Goal: Obtain resource: Obtain resource

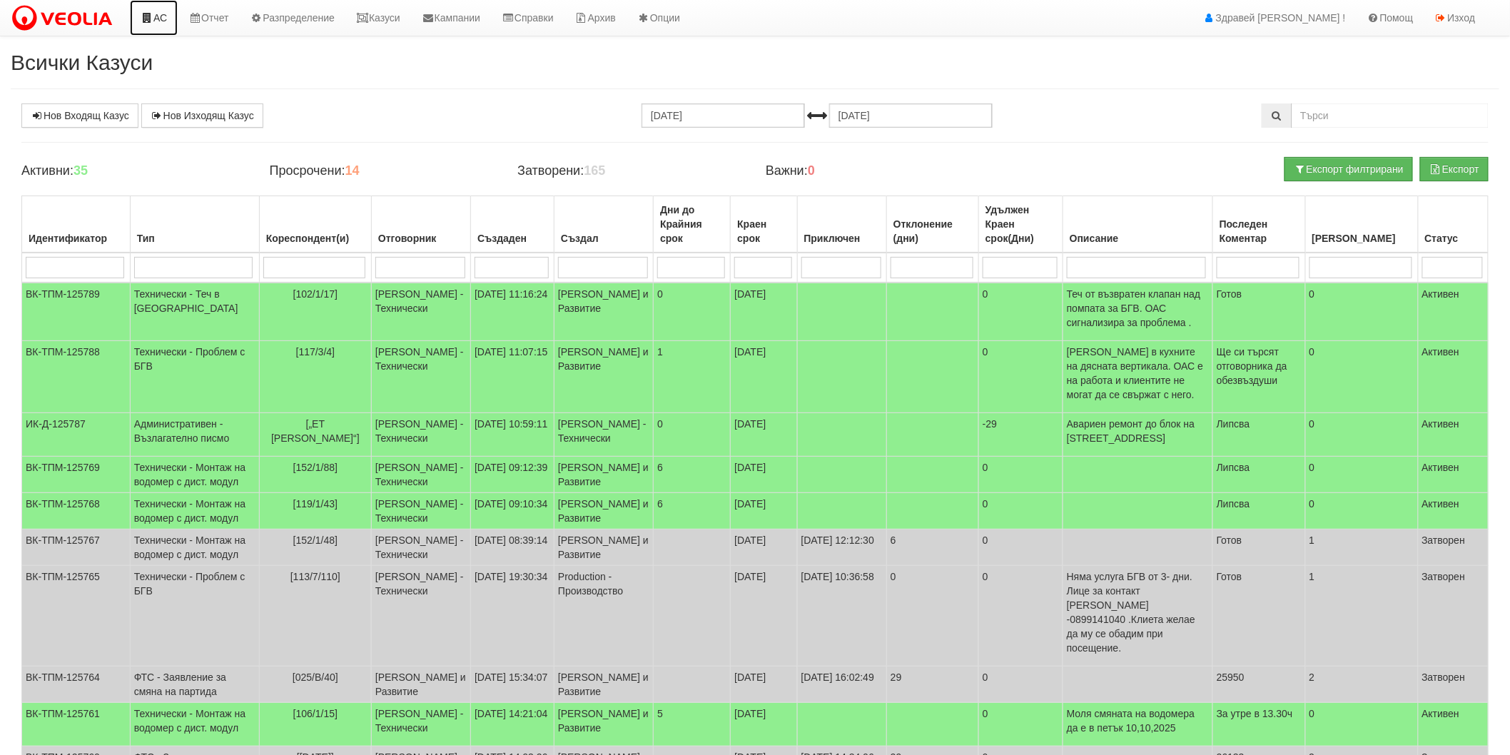
click at [155, 23] on link "АС" at bounding box center [154, 18] width 48 height 36
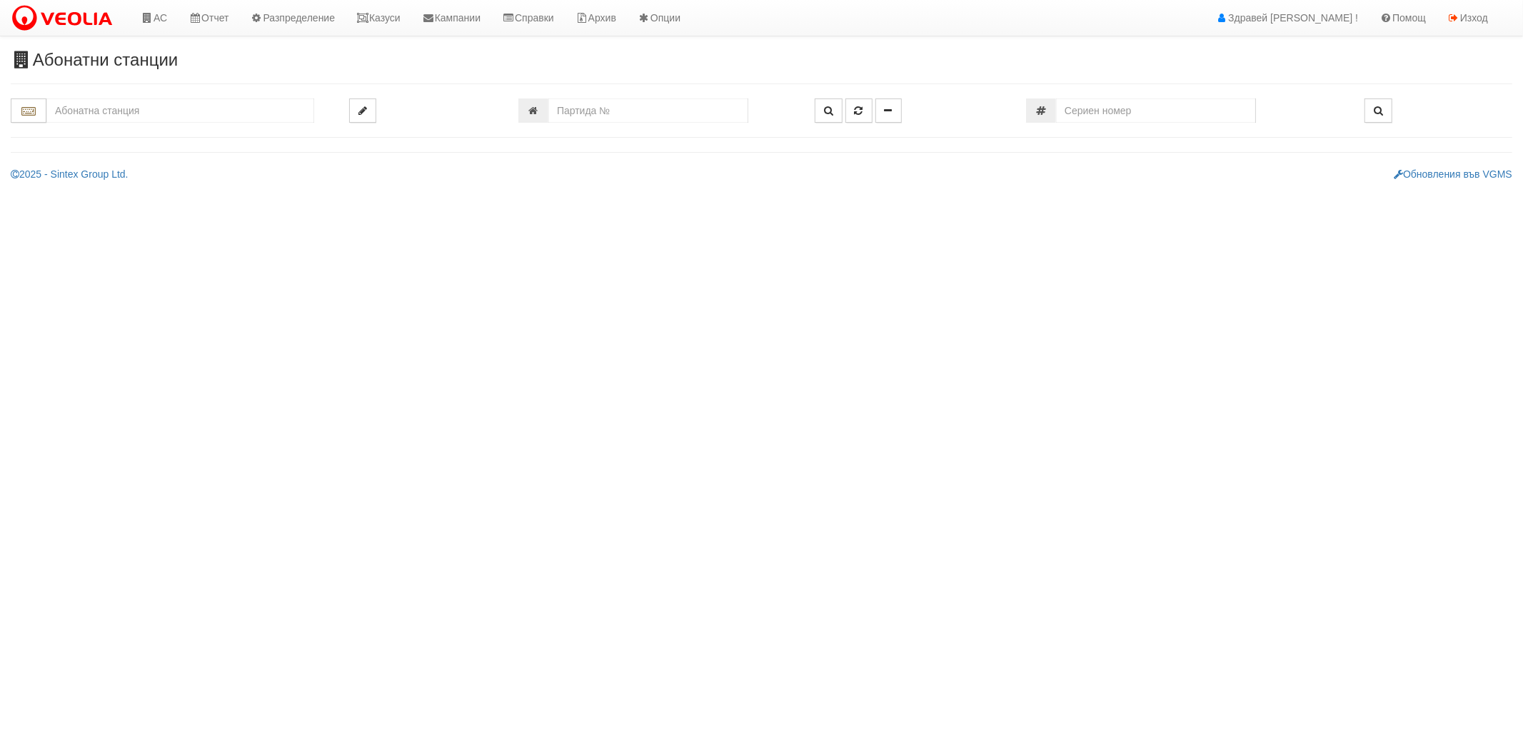
click at [119, 106] on input "text" at bounding box center [180, 111] width 268 height 24
type input "2"
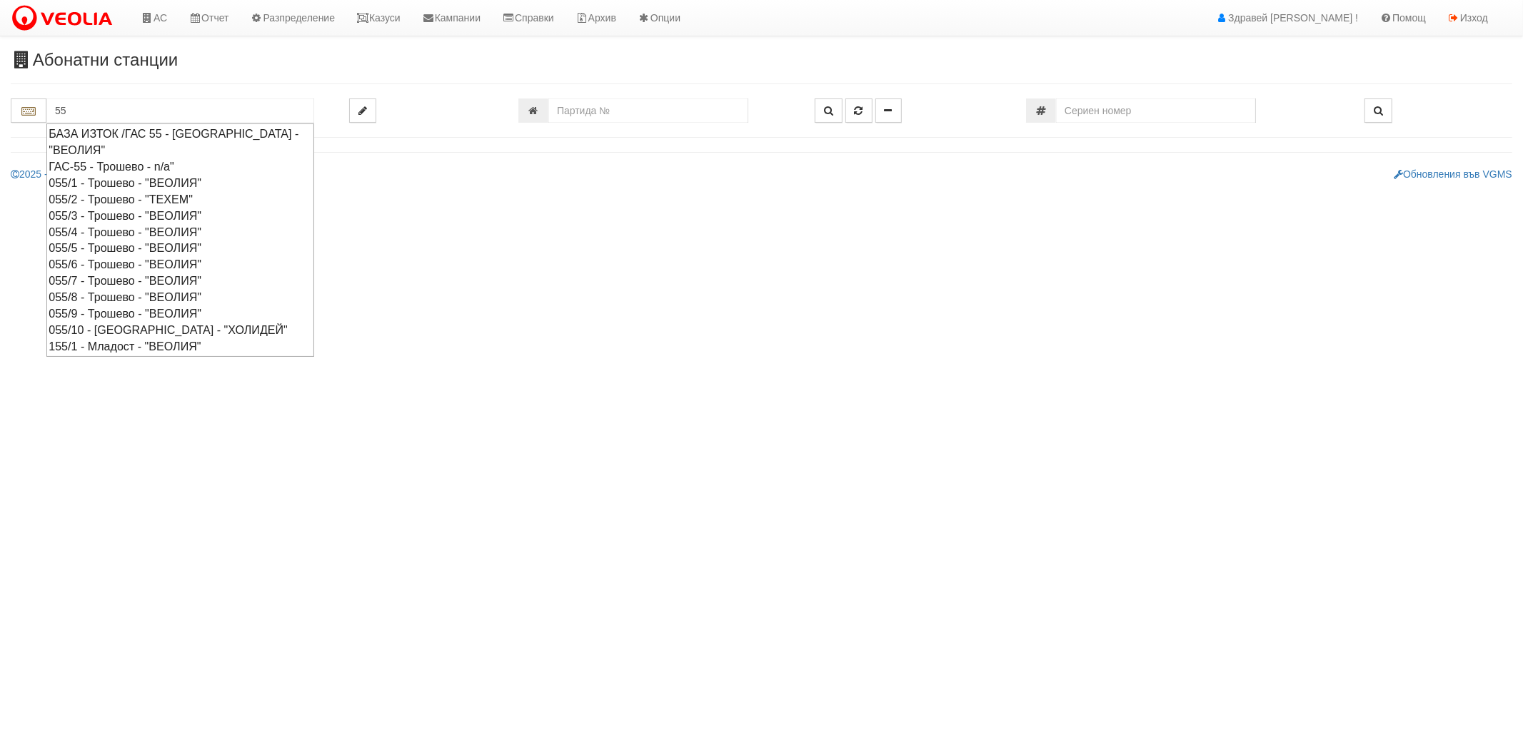
click at [174, 268] on div "055/6 - Трошево - "ВЕОЛИЯ"" at bounding box center [180, 264] width 263 height 16
type input "055/6 - Трошево - "ВЕОЛИЯ""
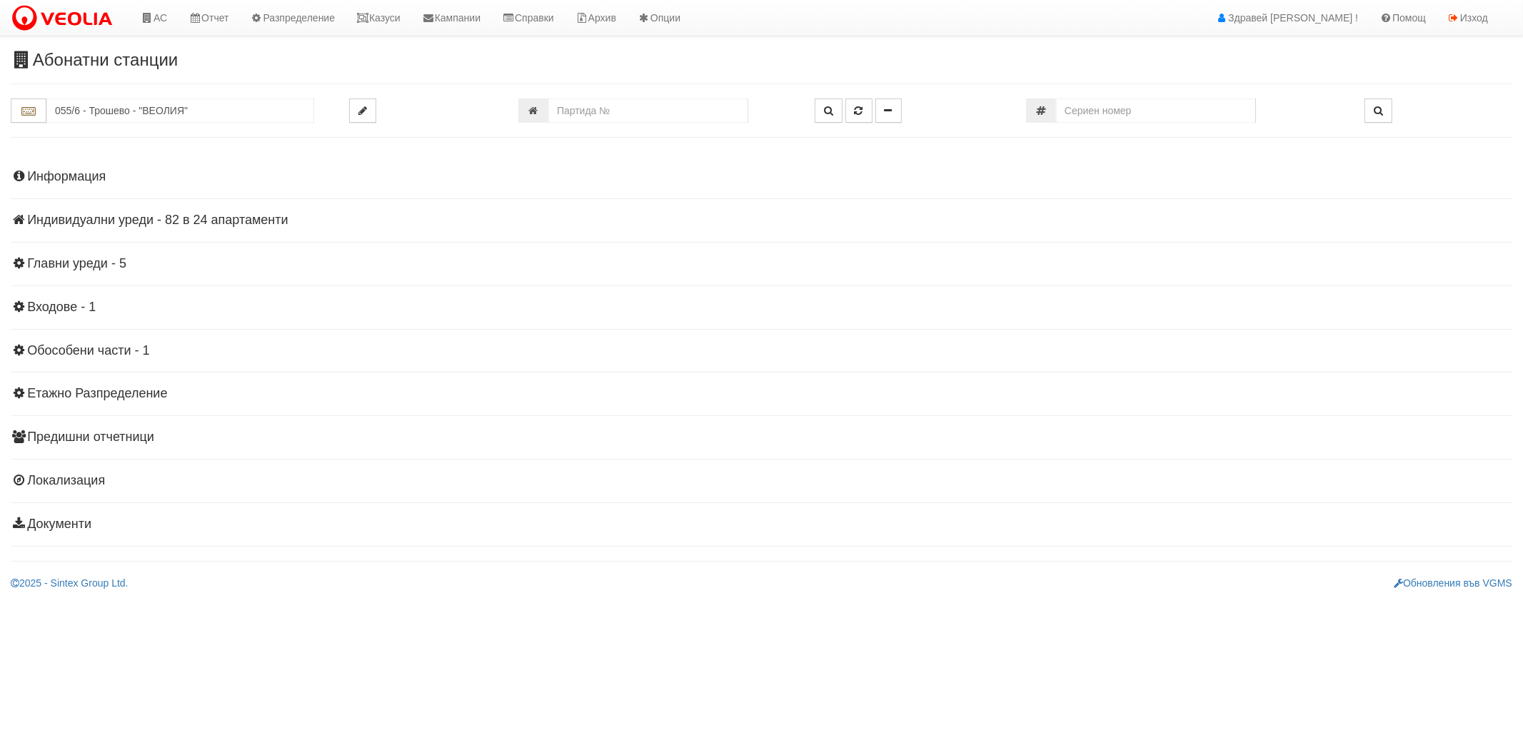
click at [79, 184] on div "Информация Параметри Брой Апартаменти: 24 Ползватели 08/2025 29 % 0 % 57" at bounding box center [761, 349] width 1501 height 394
click at [84, 170] on h4 "Информация" at bounding box center [761, 177] width 1501 height 14
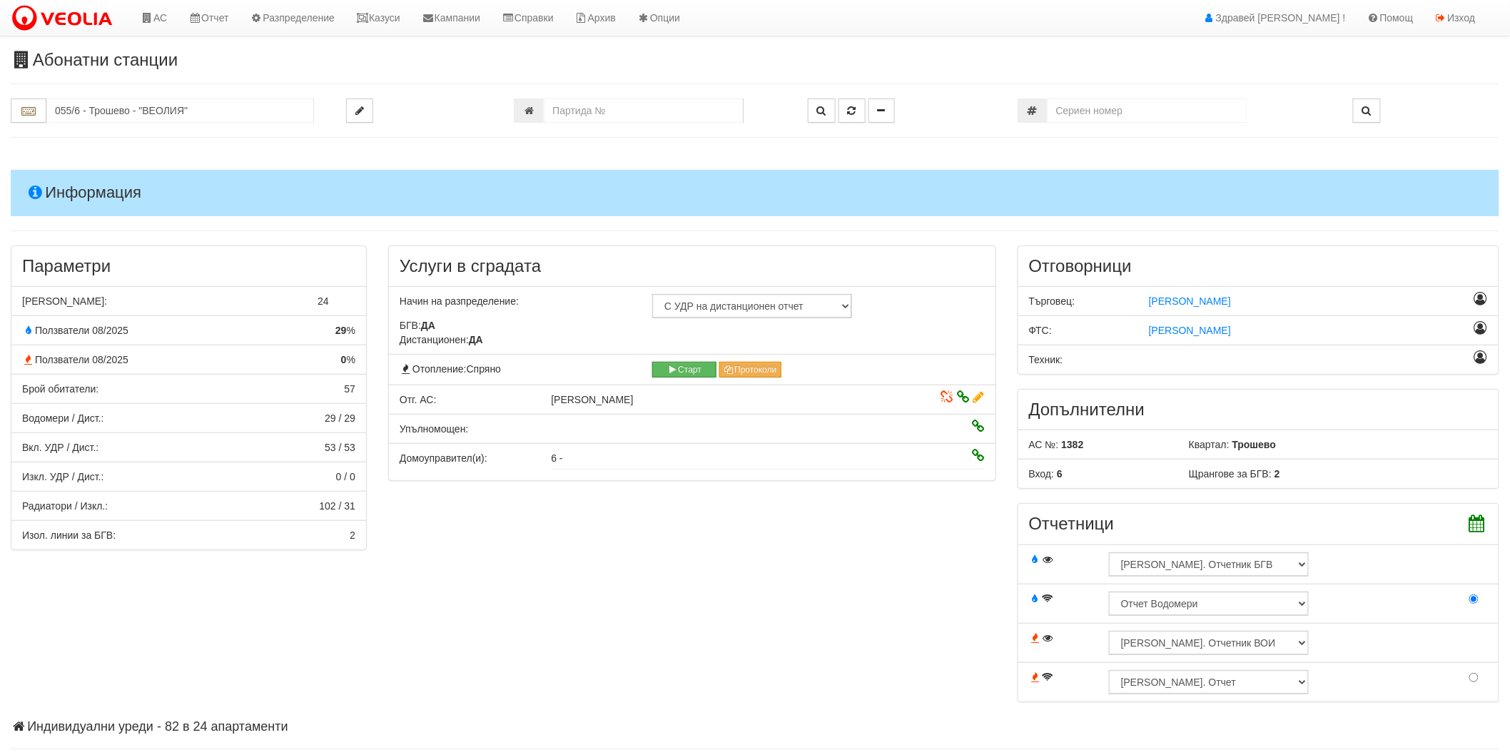
click at [87, 174] on h4 "Информация" at bounding box center [755, 193] width 1489 height 46
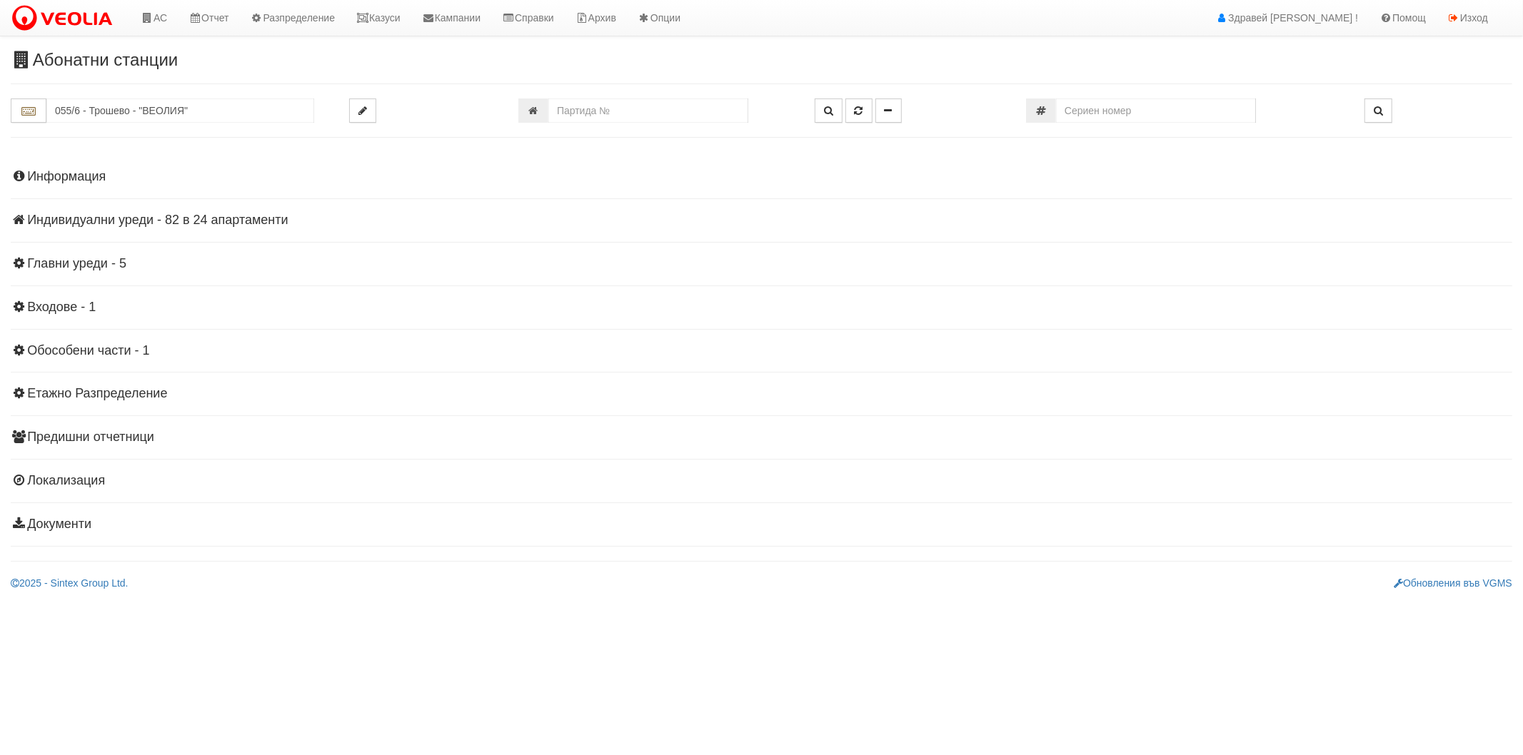
click at [111, 226] on h4 "Индивидуални уреди - 82 в 24 апартаменти" at bounding box center [761, 220] width 1501 height 14
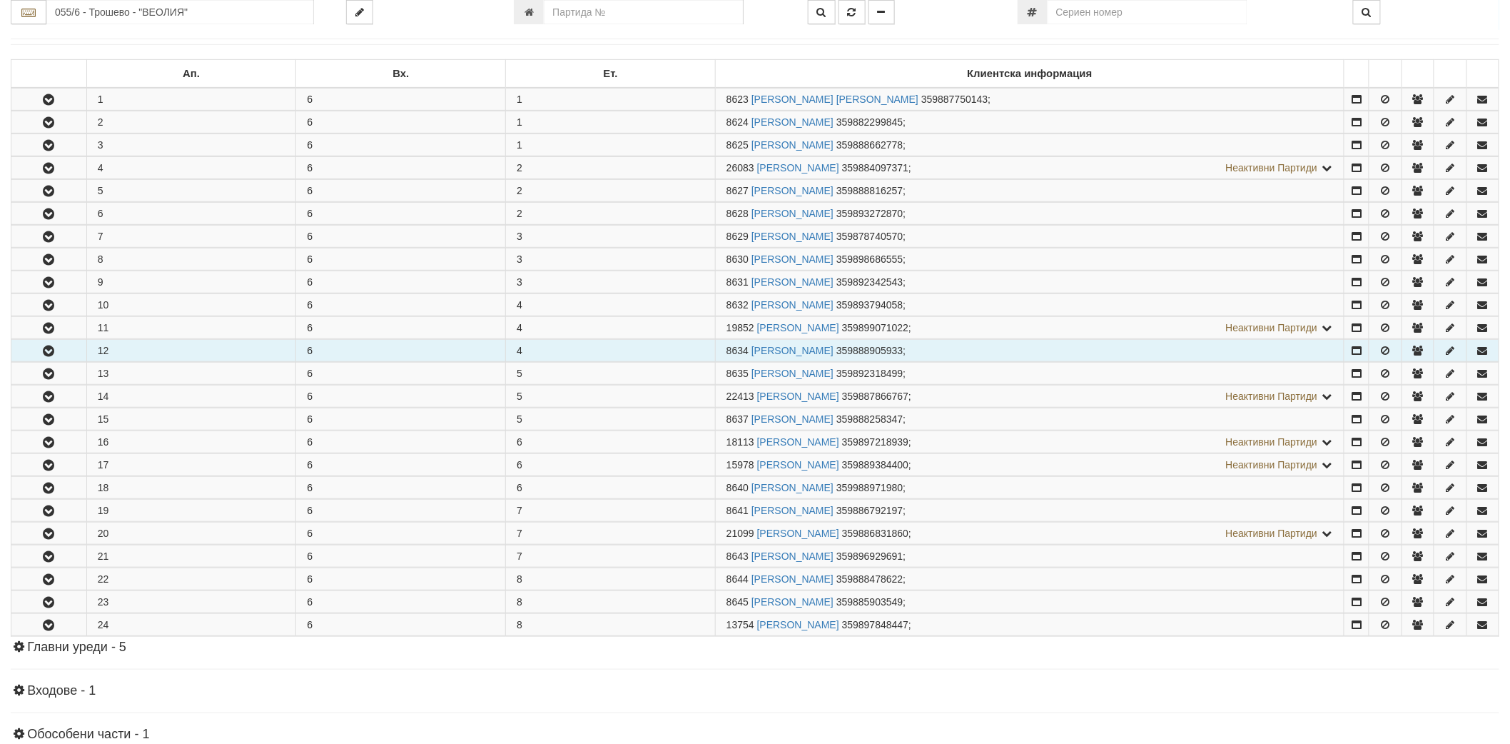
scroll to position [238, 0]
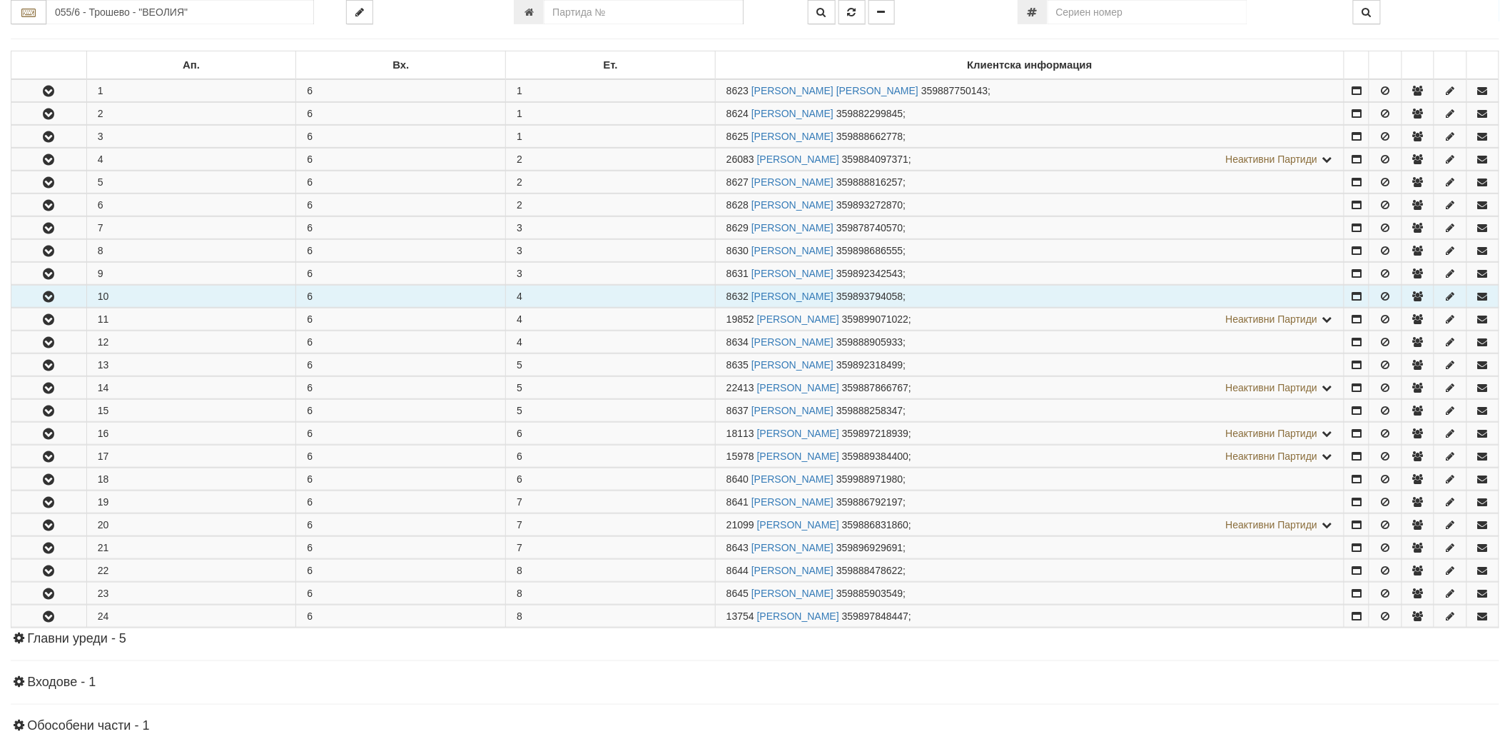
click at [45, 293] on icon "button" at bounding box center [48, 297] width 17 height 10
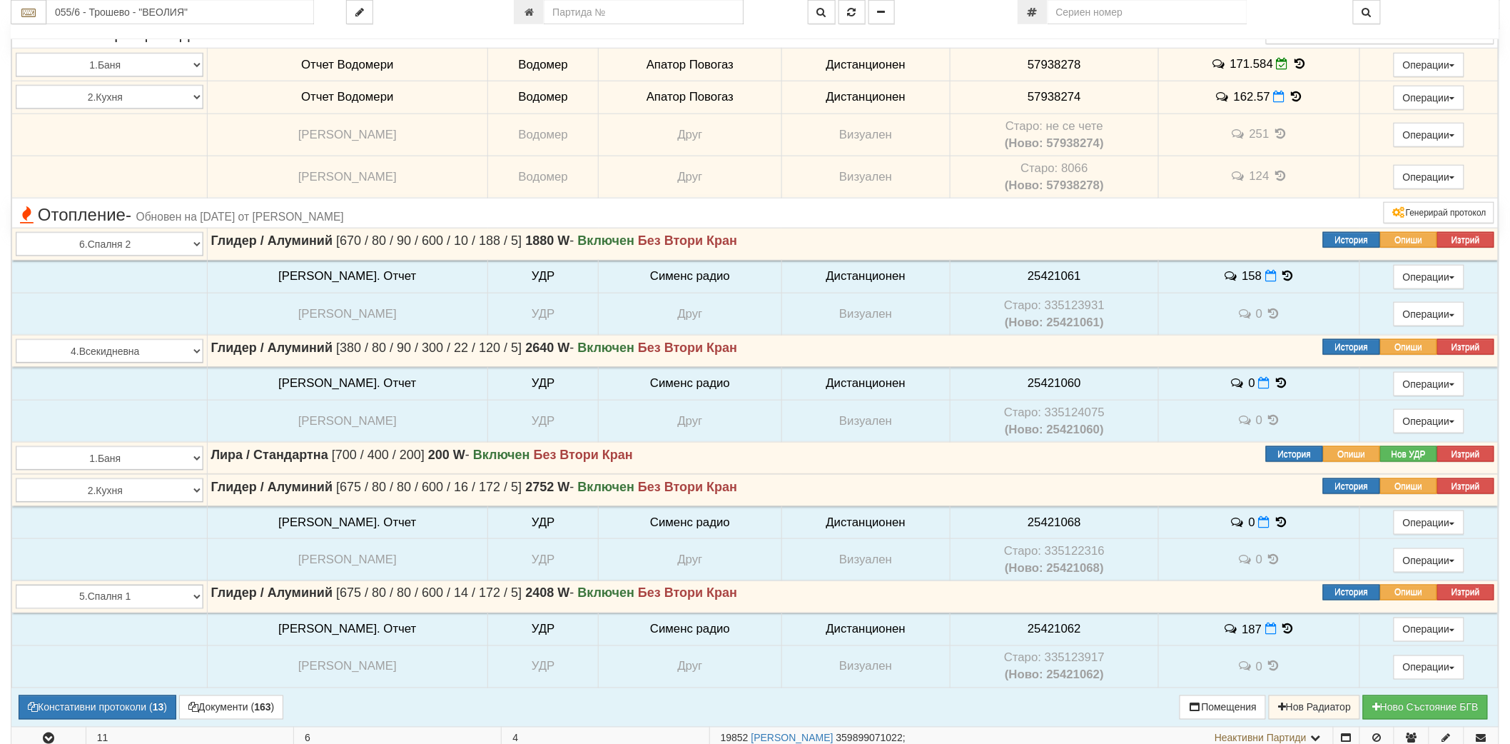
scroll to position [634, 0]
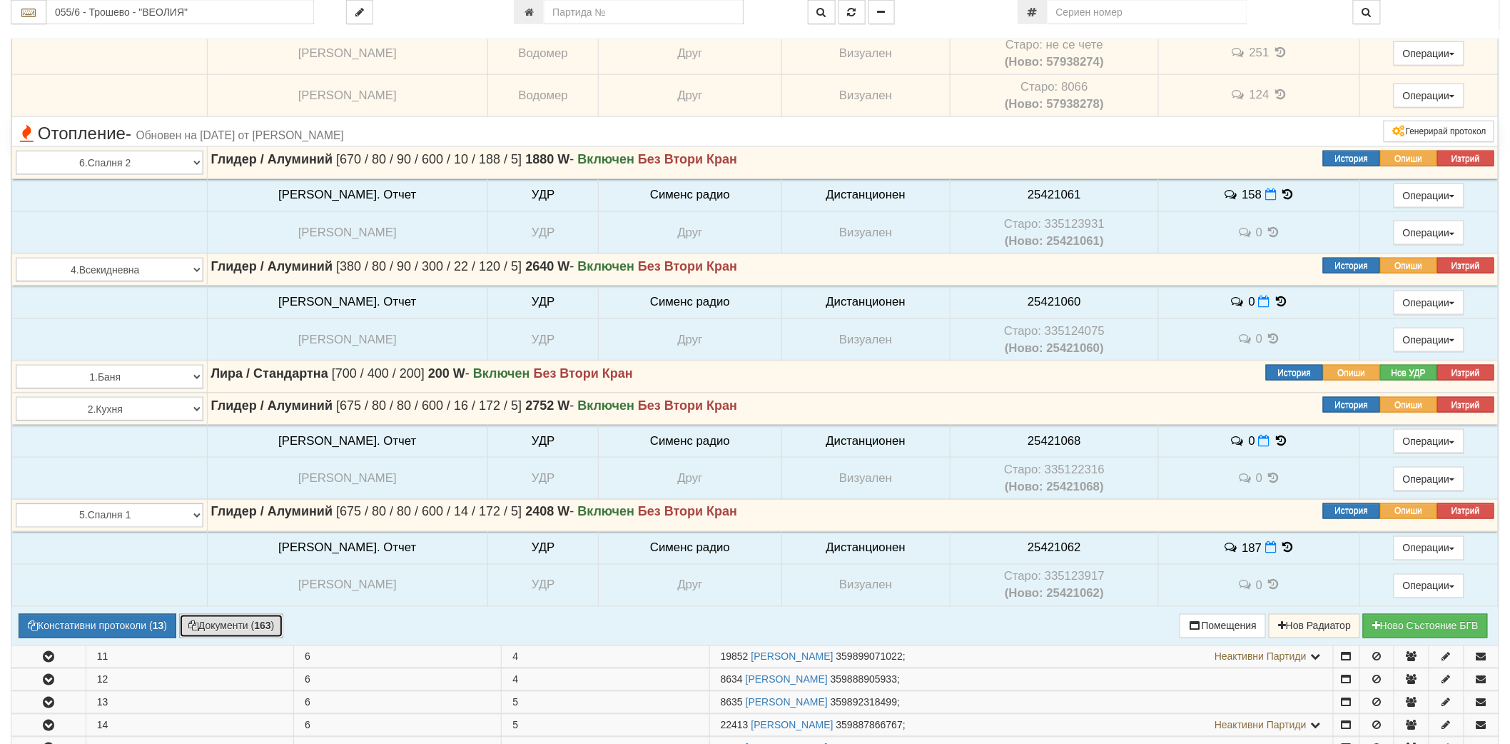
click at [228, 635] on button "Документи ( 163 )" at bounding box center [231, 626] width 105 height 24
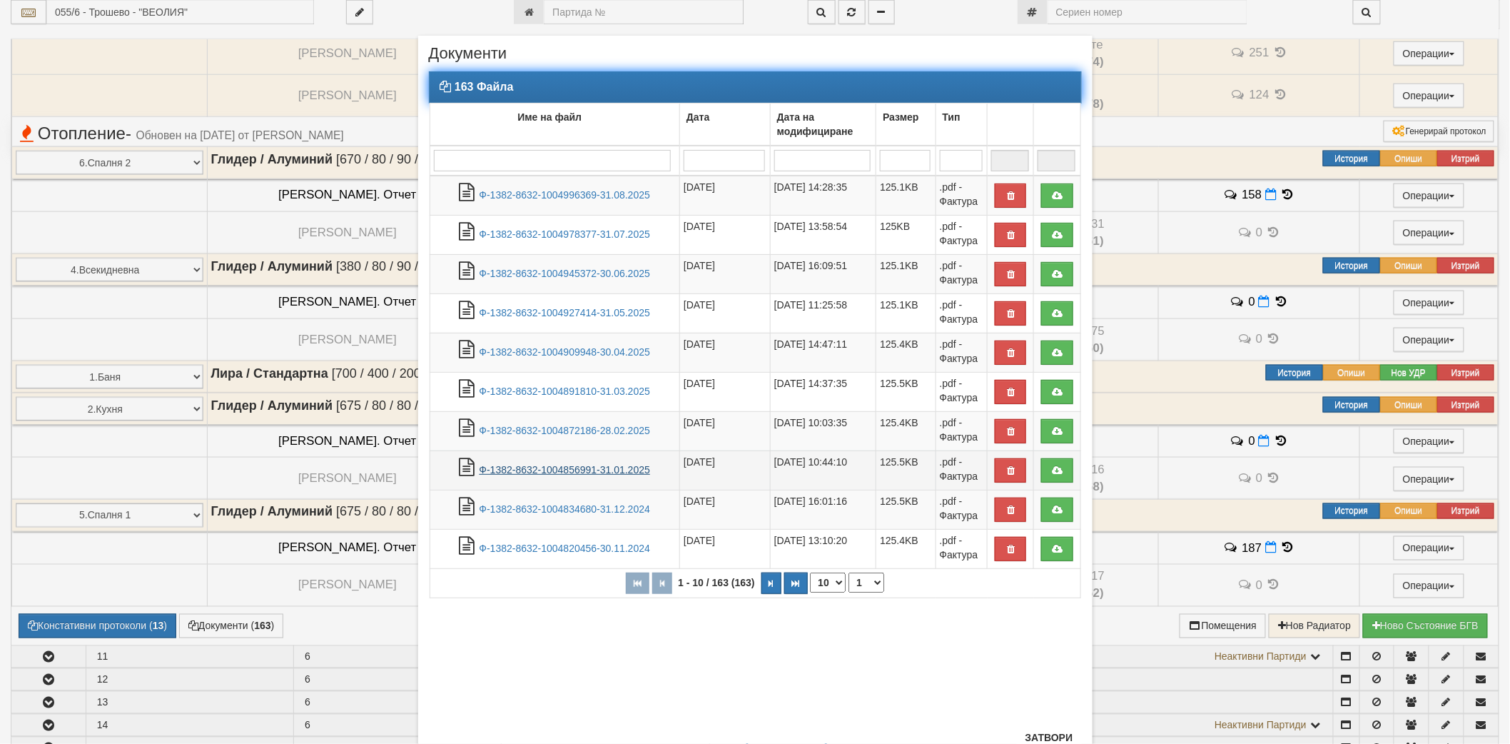
click at [540, 466] on link "Ф-1382-8632-1004856991-31.01.2025" at bounding box center [565, 469] width 171 height 11
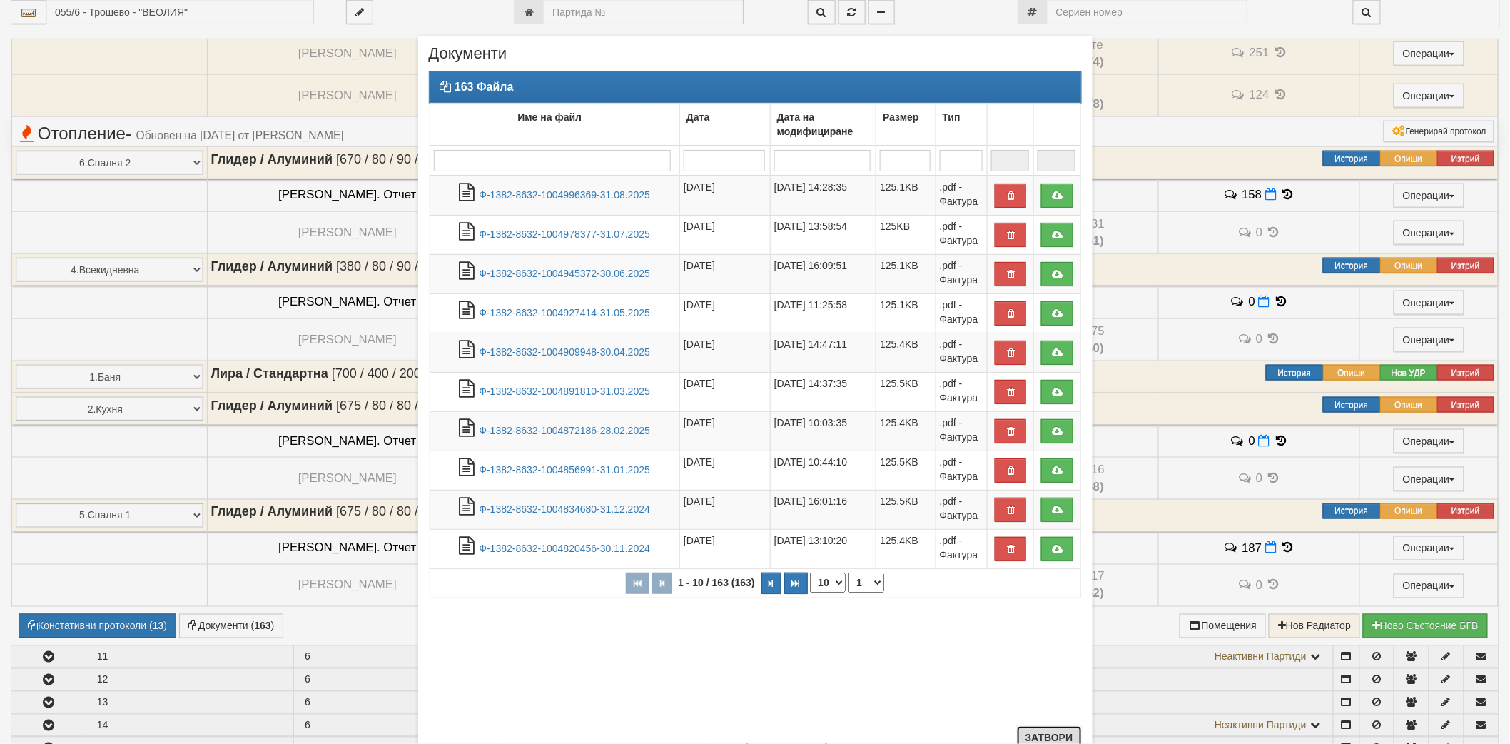
click at [1037, 730] on button "Затвори" at bounding box center [1049, 737] width 65 height 23
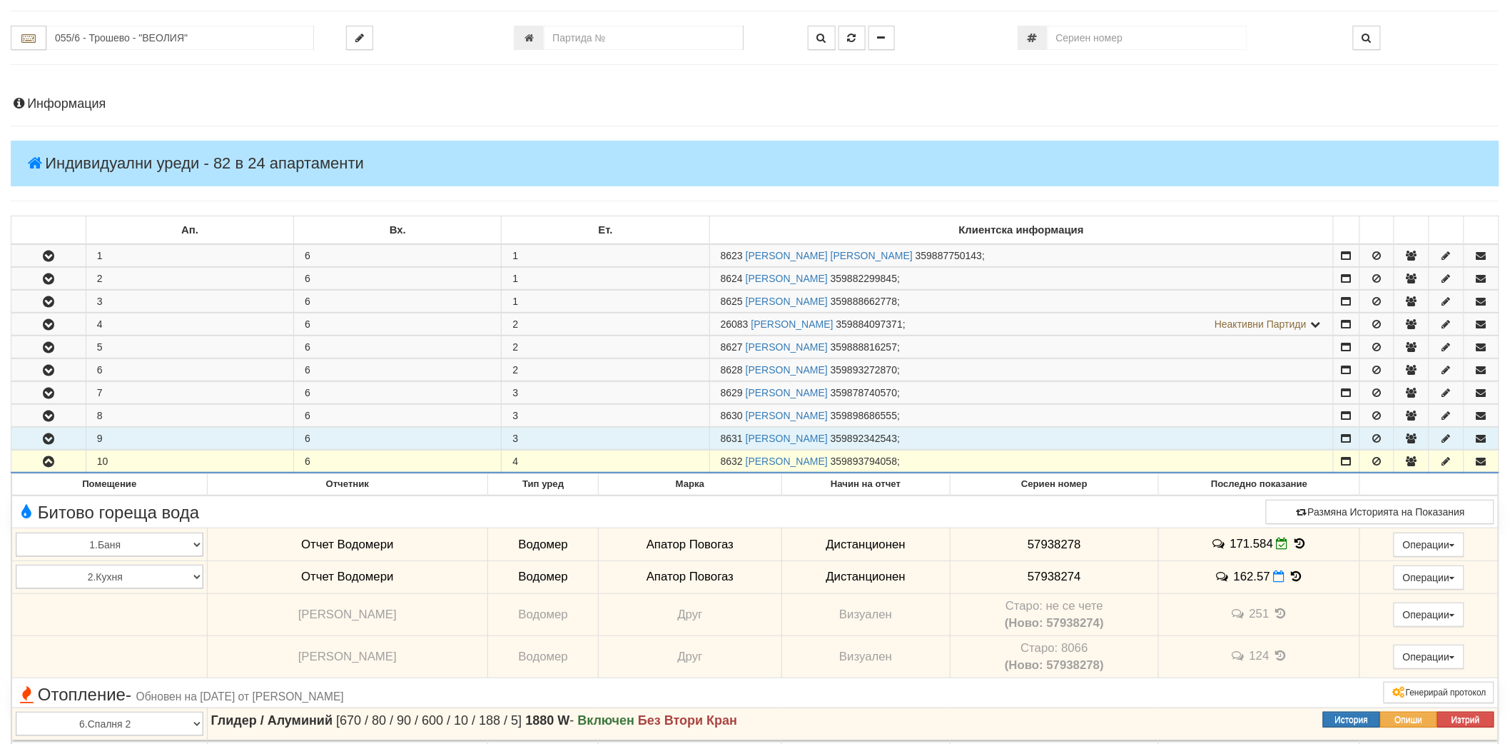
scroll to position [0, 0]
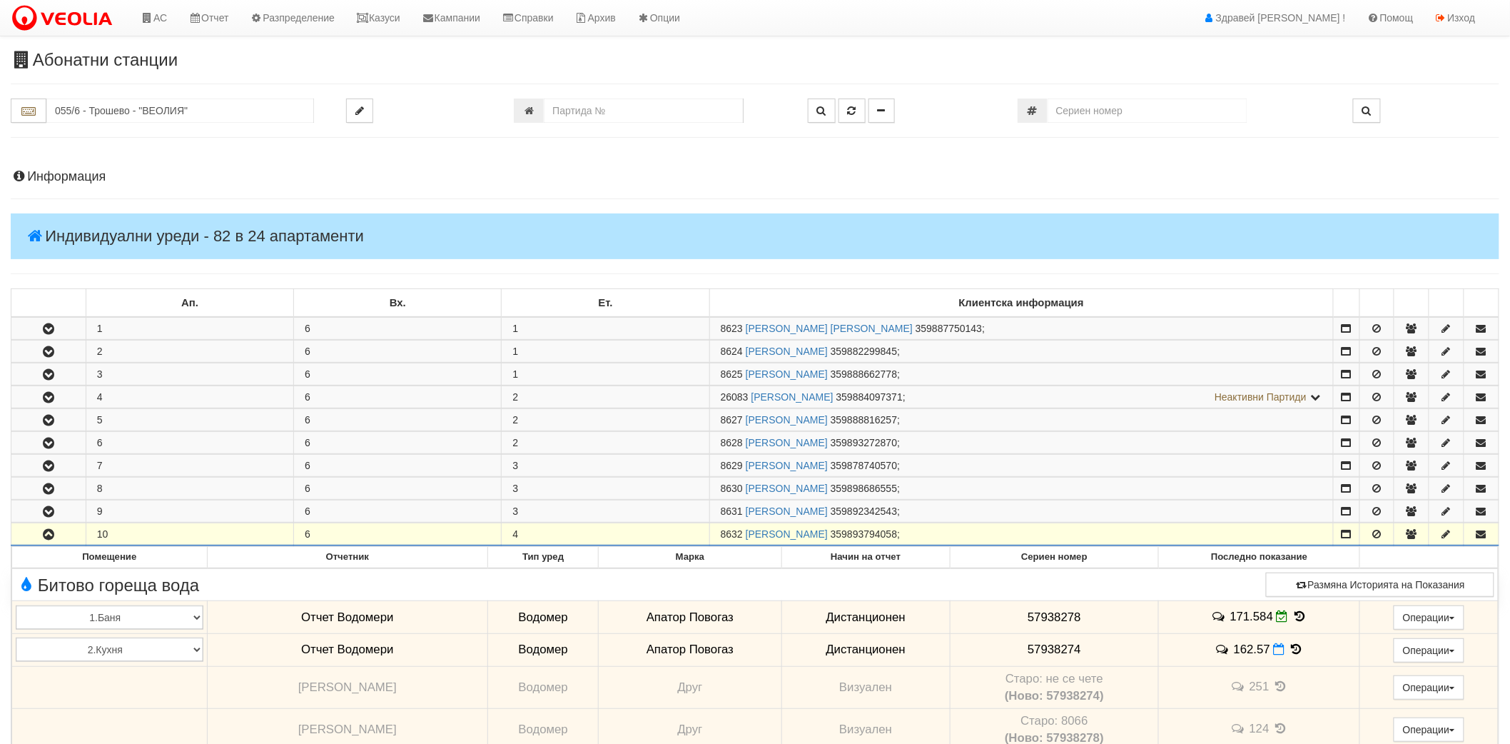
click at [30, 545] on button "button" at bounding box center [48, 533] width 74 height 21
